Goal: Go to known website: Go to known website

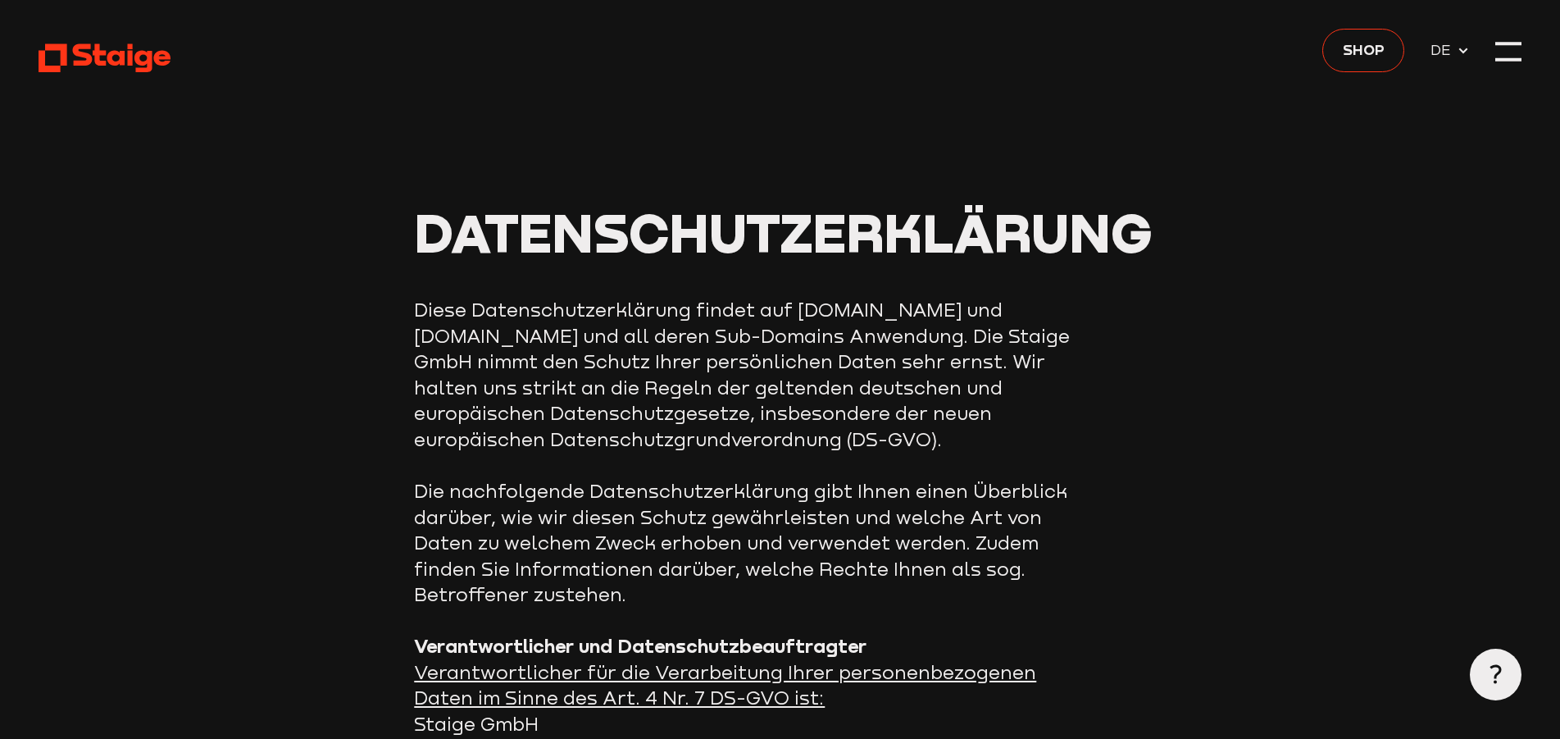
click at [148, 57] on use at bounding box center [105, 58] width 132 height 29
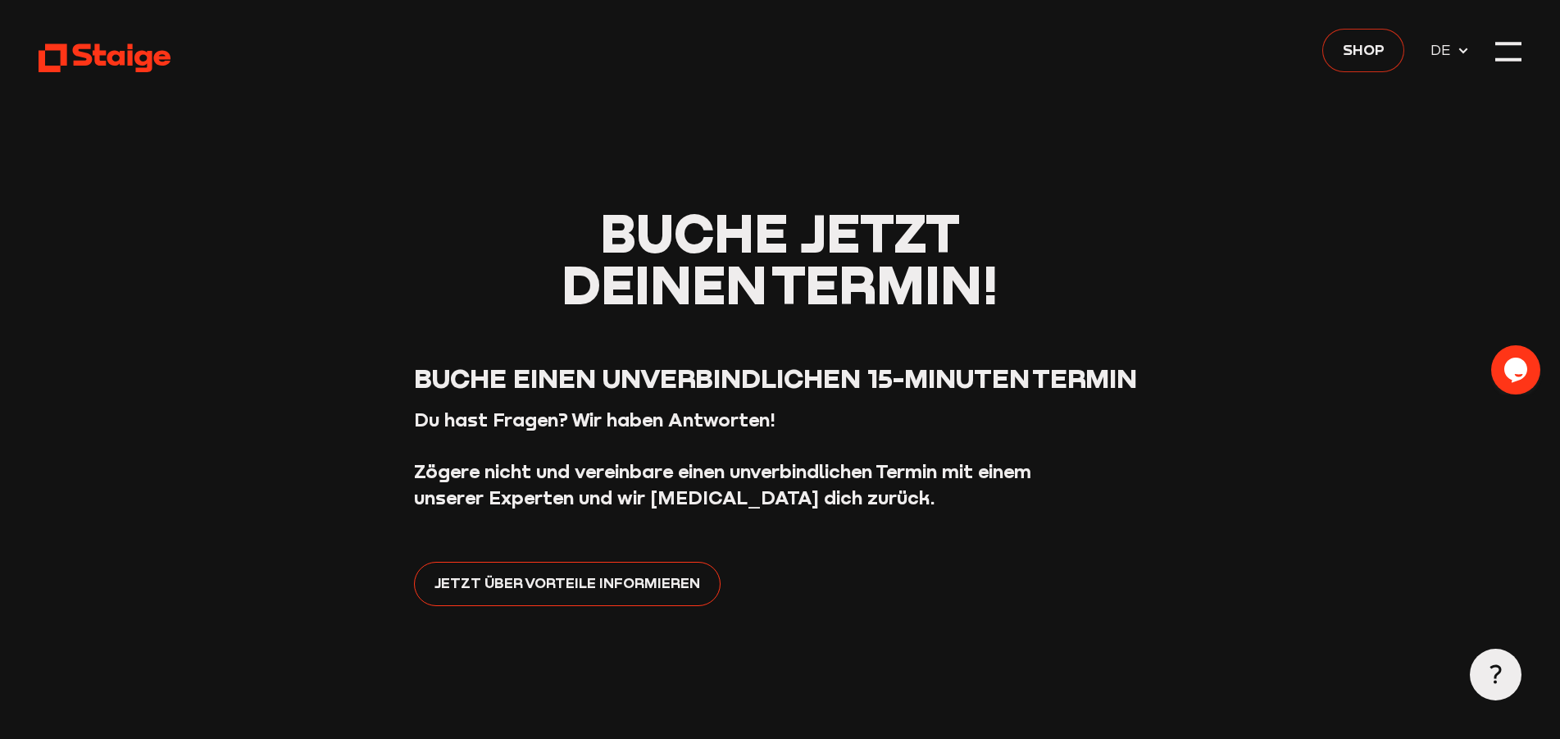
click at [1359, 55] on span "Shop" at bounding box center [1364, 49] width 42 height 23
